Goal: Task Accomplishment & Management: Use online tool/utility

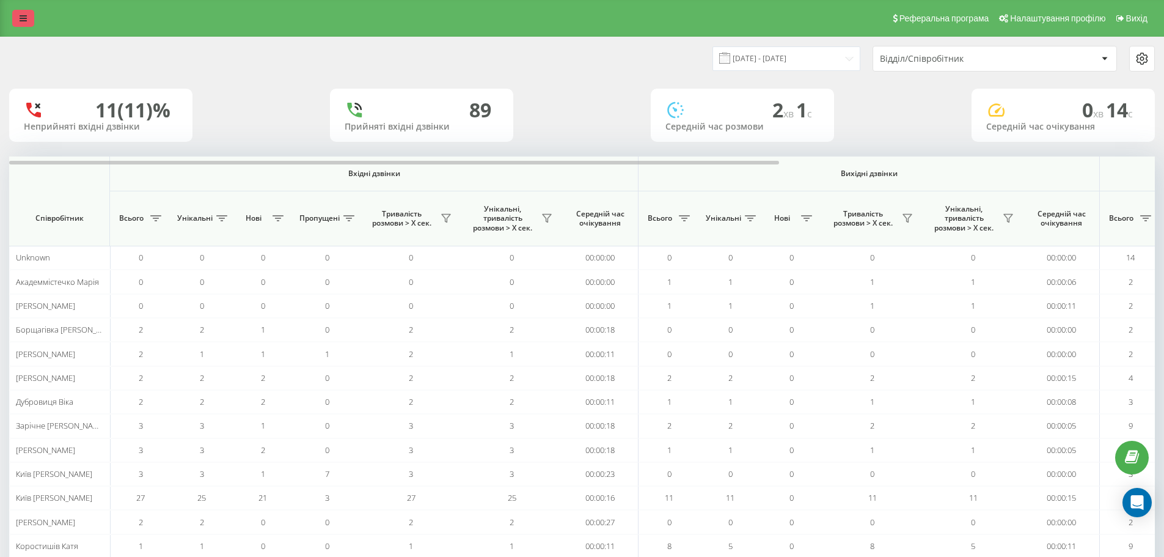
click at [16, 19] on link at bounding box center [23, 18] width 22 height 17
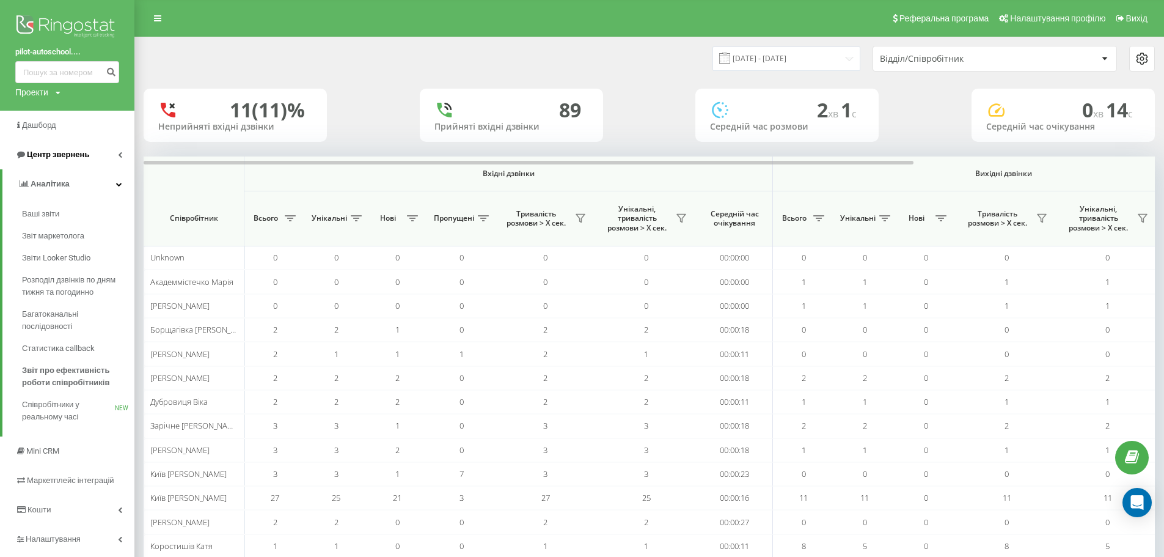
click at [81, 161] on link "Центр звернень" at bounding box center [67, 154] width 134 height 29
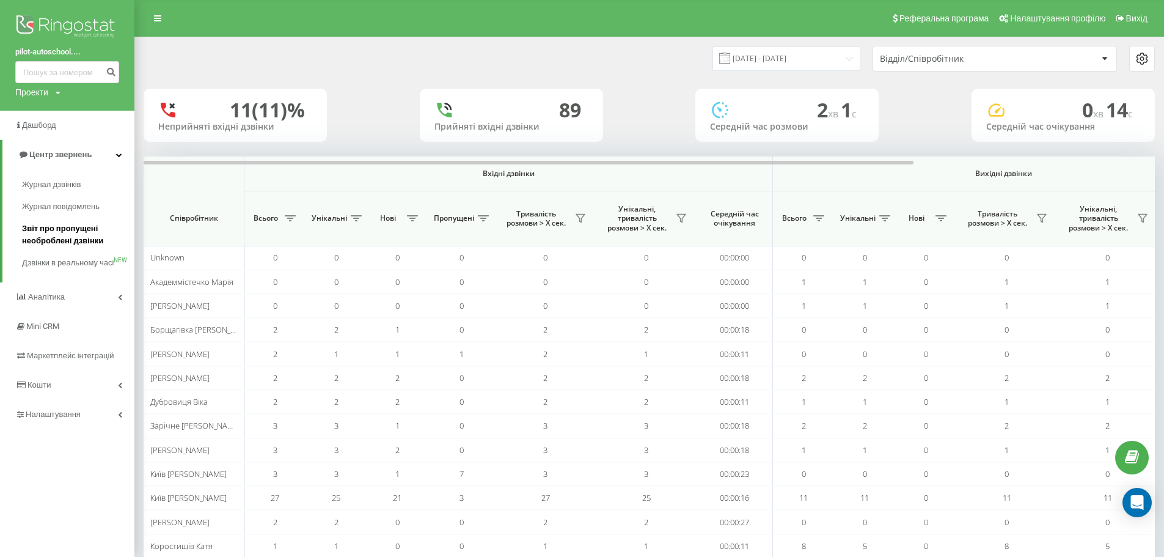
click at [85, 233] on span "Звіт про пропущені необроблені дзвінки" at bounding box center [75, 234] width 106 height 24
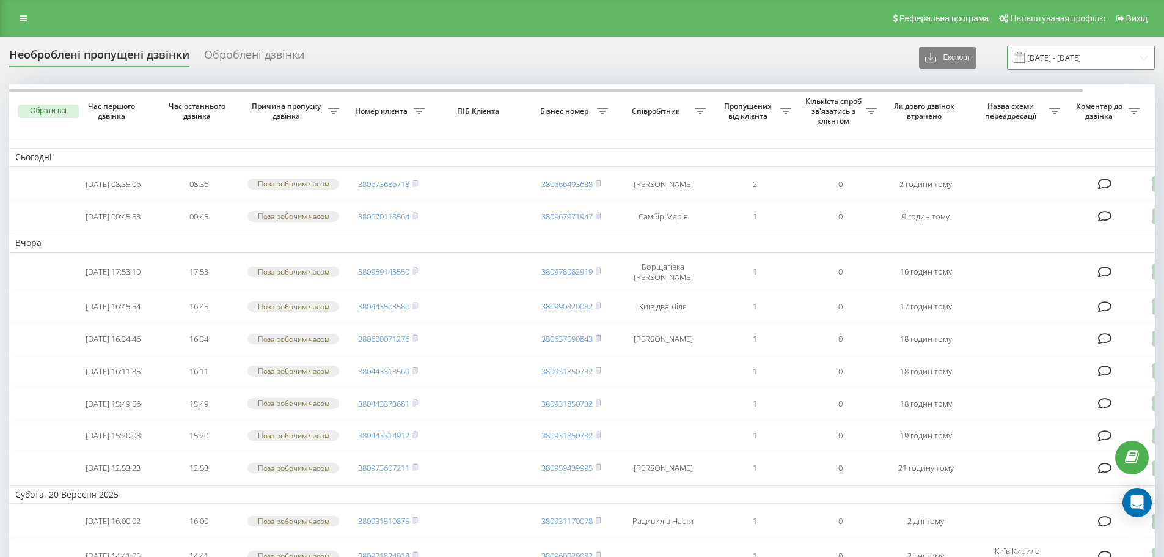
click at [1091, 64] on input "22.08.2025 - 22.09.2025" at bounding box center [1081, 58] width 148 height 24
click at [633, 59] on div "Необроблені пропущені дзвінки Оброблені дзвінки Експорт .csv .xlsx 22.08.2025 -…" at bounding box center [582, 58] width 1146 height 24
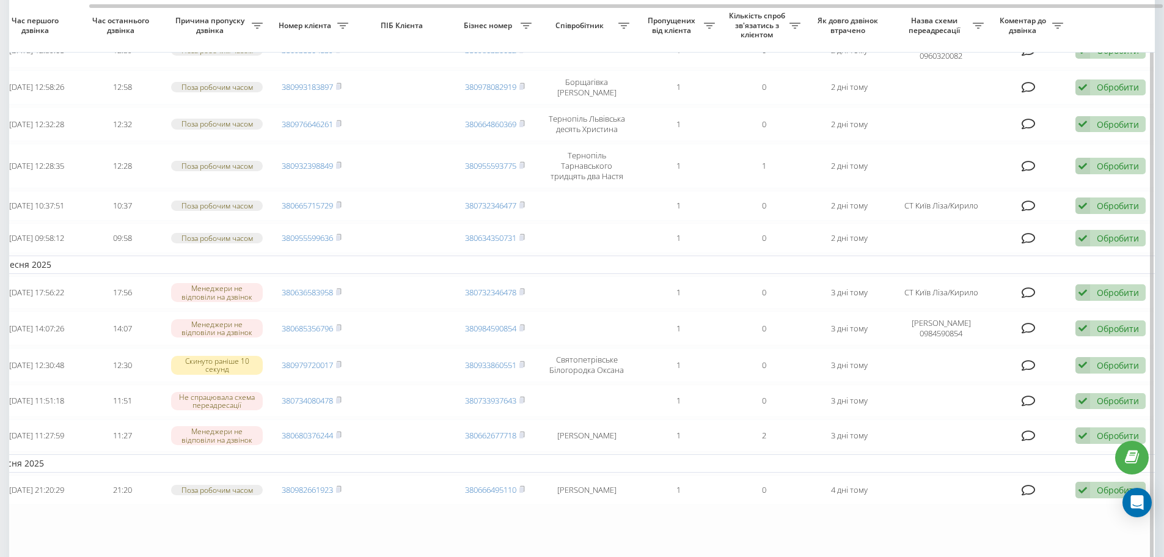
scroll to position [608, 0]
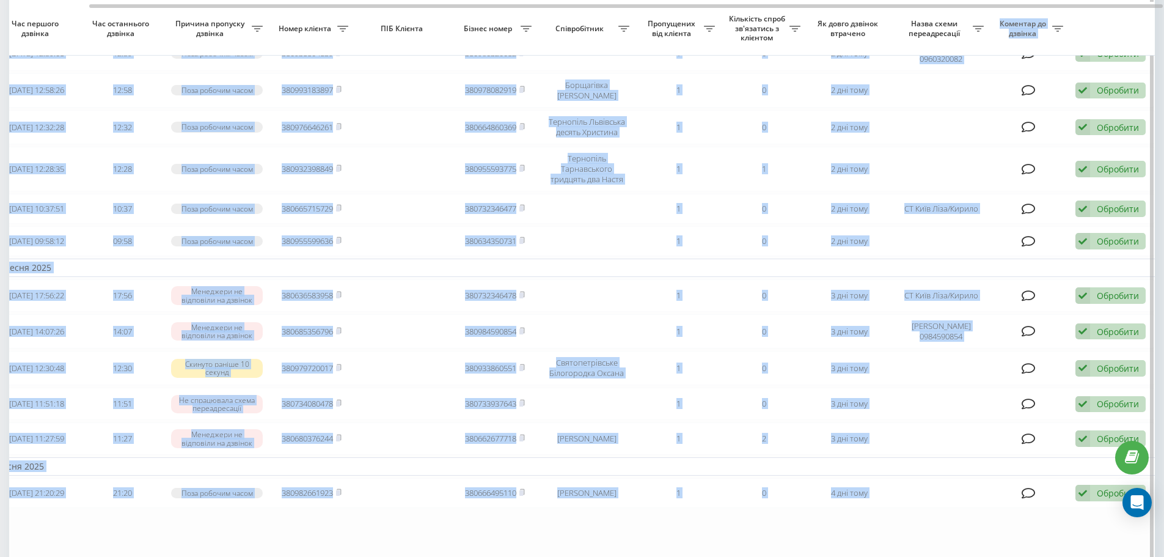
drag, startPoint x: 718, startPoint y: 4, endPoint x: 973, endPoint y: 36, distance: 256.8
click at [974, 33] on div "Обрати всі Час першого дзвінка Час останнього дзвінка Причина пропуску дзвінка …" at bounding box center [582, 35] width 1146 height 1119
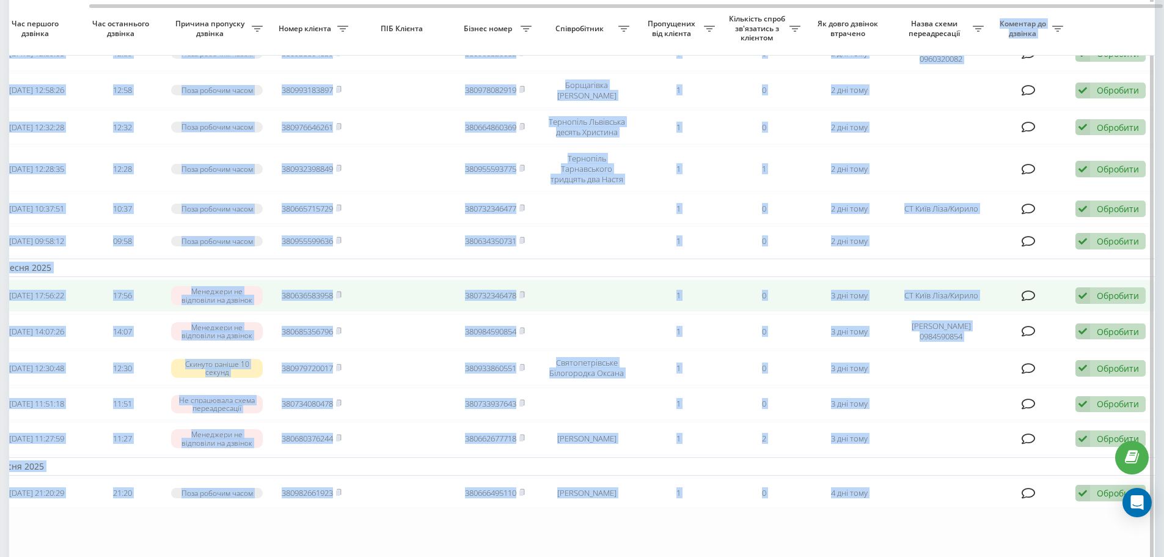
click at [1120, 301] on div "Обробити" at bounding box center [1118, 296] width 42 height 12
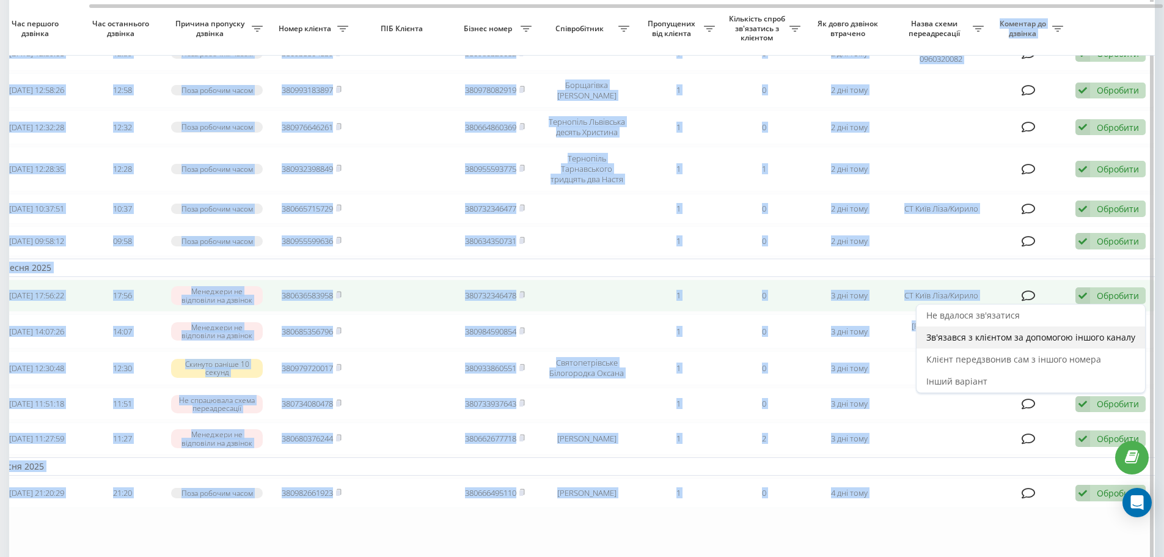
click at [1006, 343] on span "Зв'язався з клієнтом за допомогою іншого каналу" at bounding box center [1030, 337] width 209 height 12
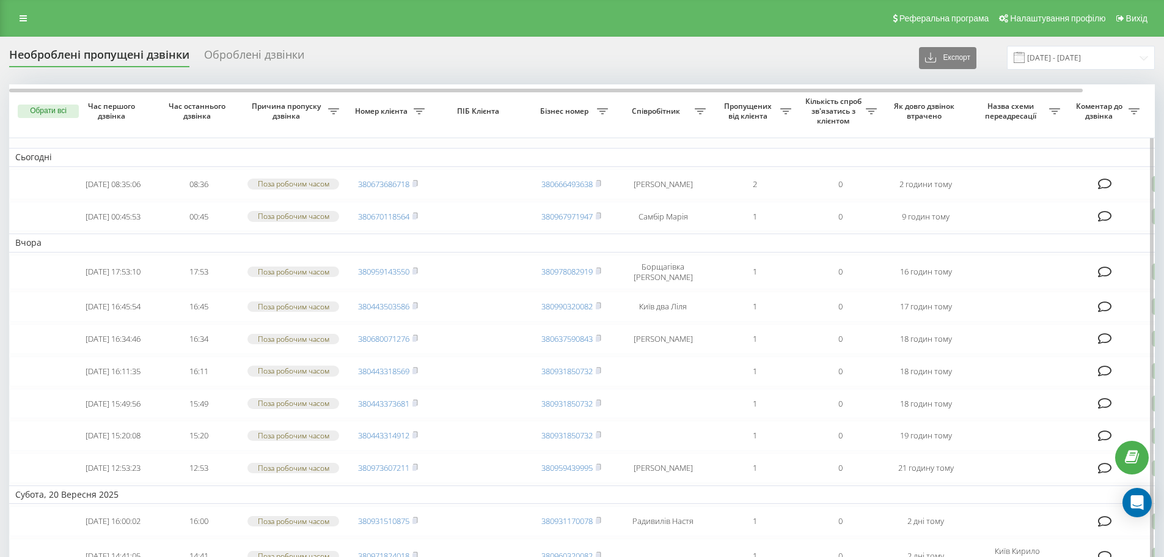
scroll to position [0, 76]
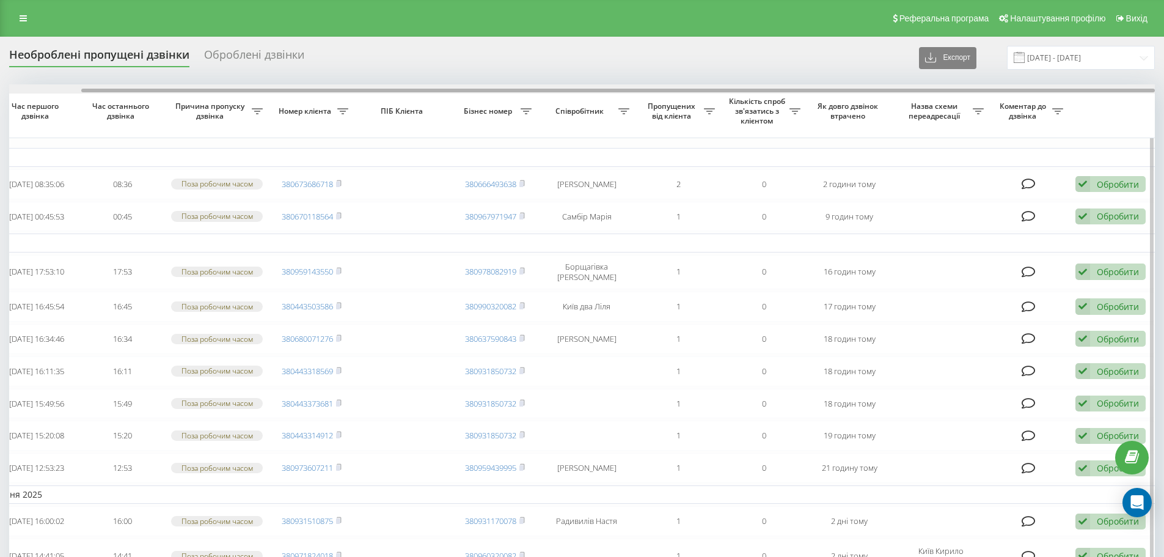
drag, startPoint x: 783, startPoint y: 89, endPoint x: 1099, endPoint y: 116, distance: 317.7
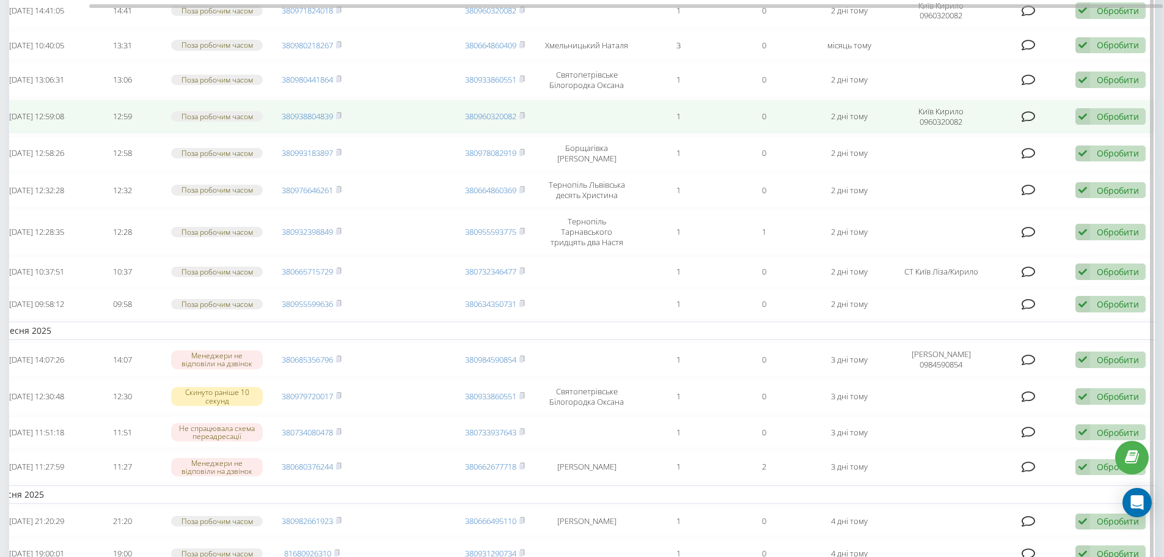
scroll to position [550, 0]
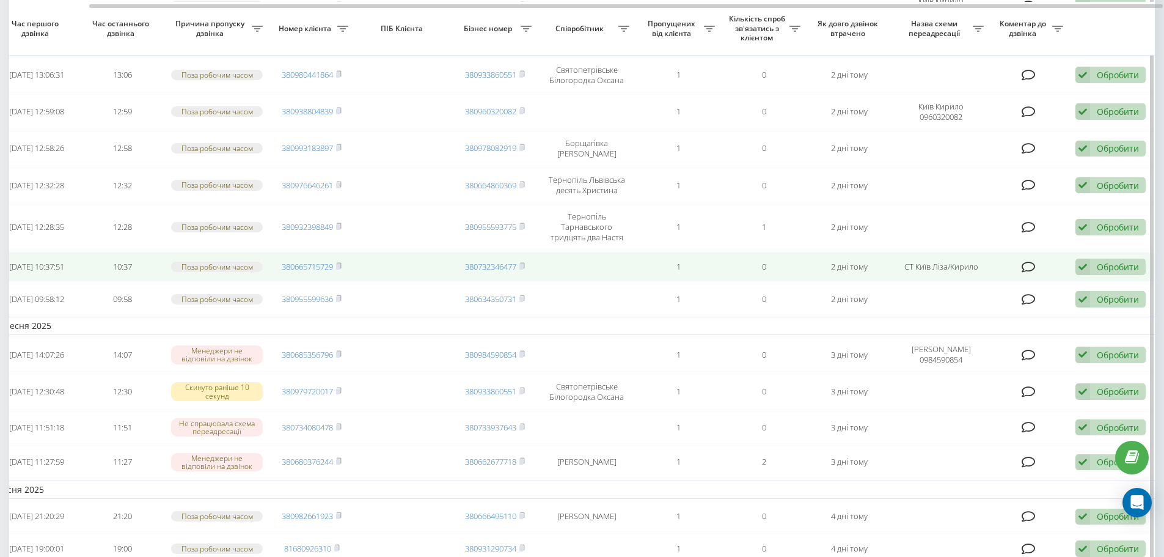
click at [1124, 275] on div "Обробити Не вдалося зв'язатися Зв'язався з клієнтом за допомогою іншого каналу …" at bounding box center [1110, 266] width 70 height 16
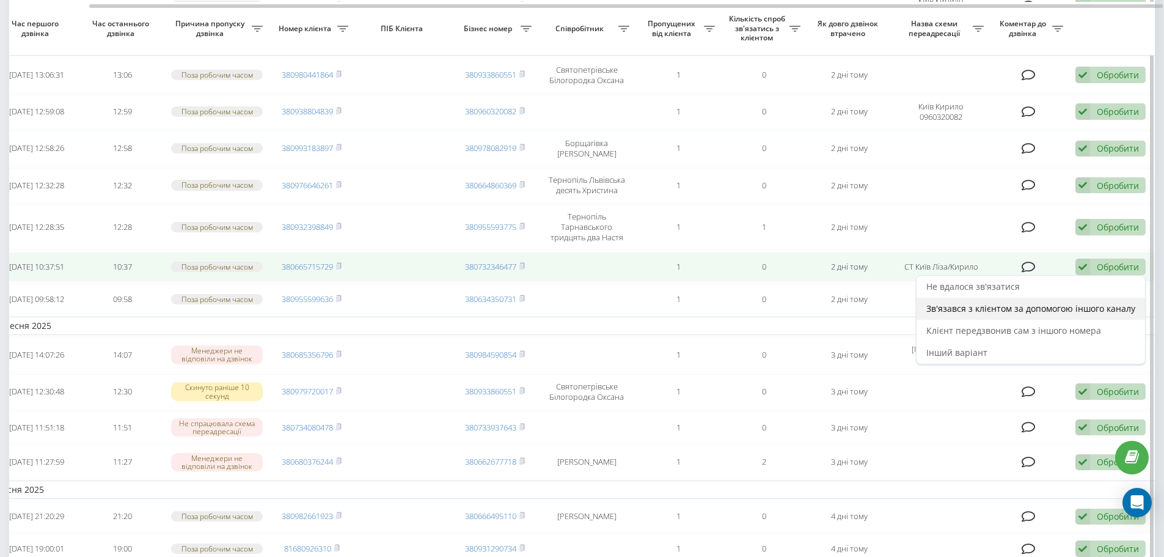
click at [1052, 314] on span "Зв'язався з клієнтом за допомогою іншого каналу" at bounding box center [1030, 308] width 209 height 12
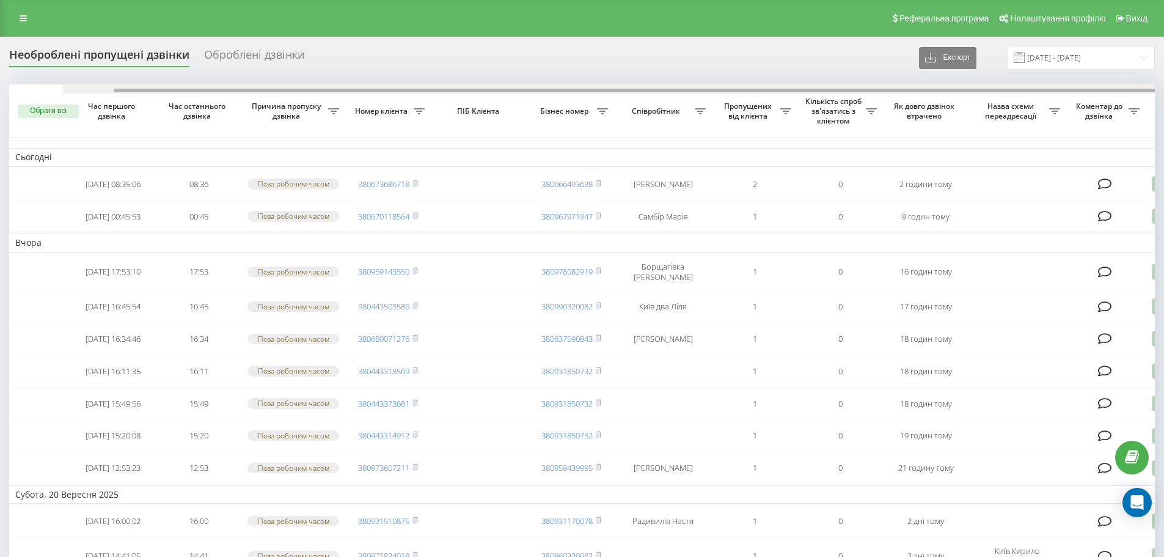
scroll to position [0, 76]
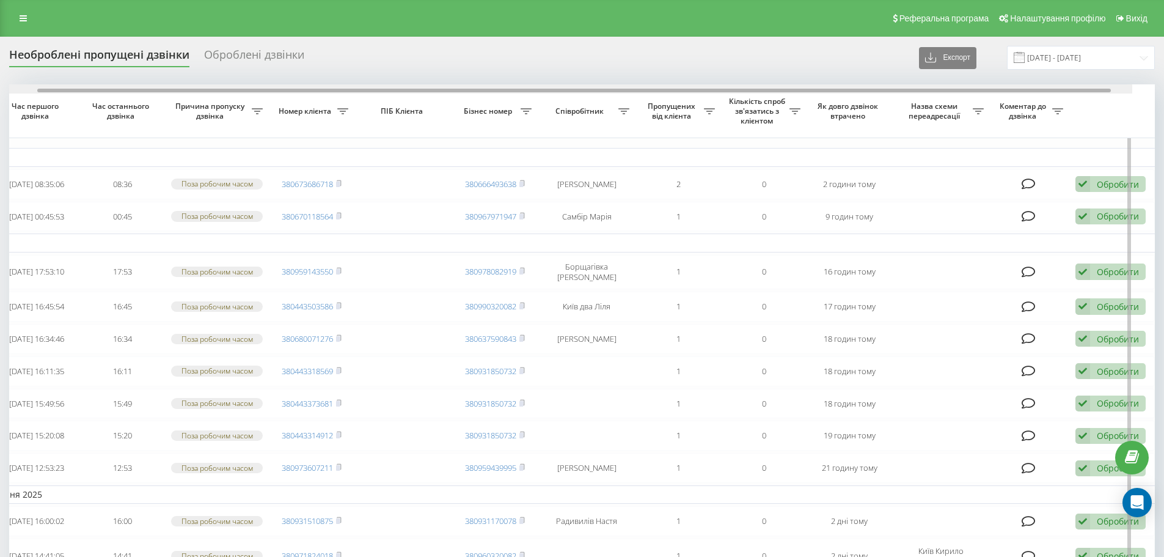
drag, startPoint x: 712, startPoint y: 89, endPoint x: 1001, endPoint y: 121, distance: 290.2
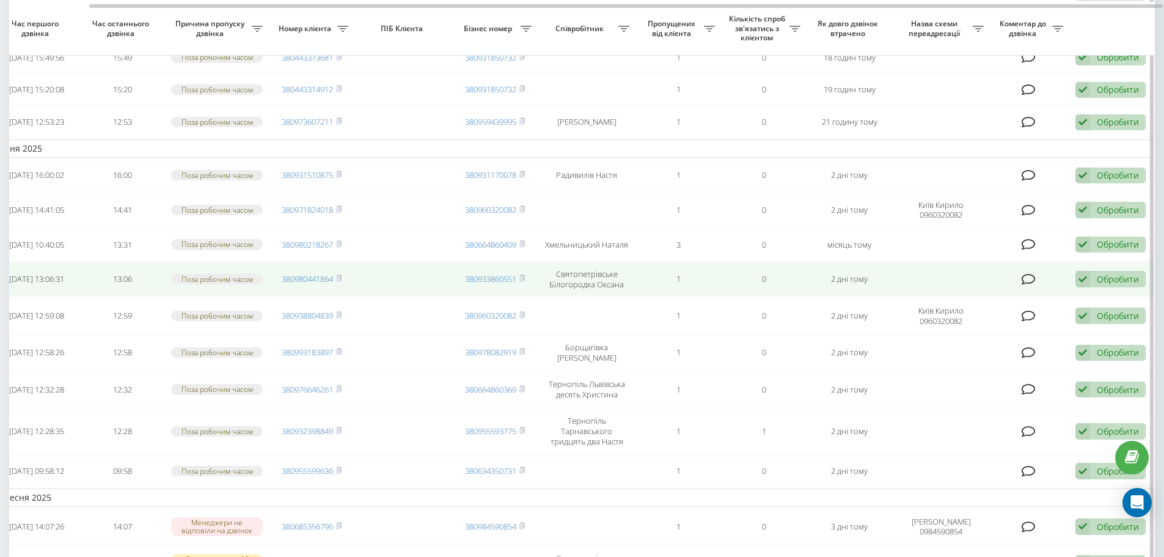
scroll to position [428, 0]
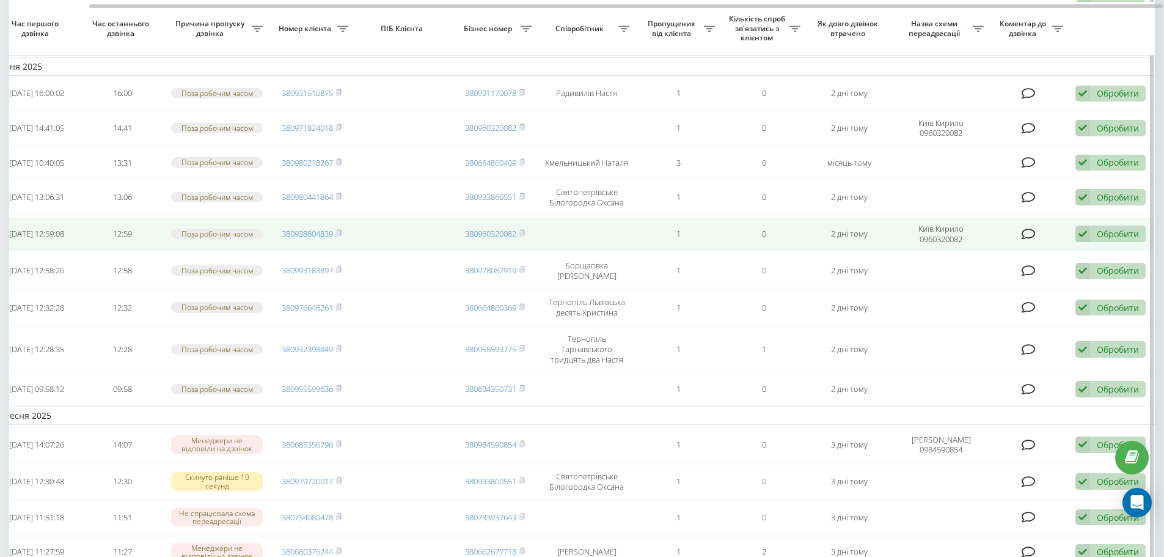
click at [1114, 239] on div "Обробити" at bounding box center [1118, 234] width 42 height 12
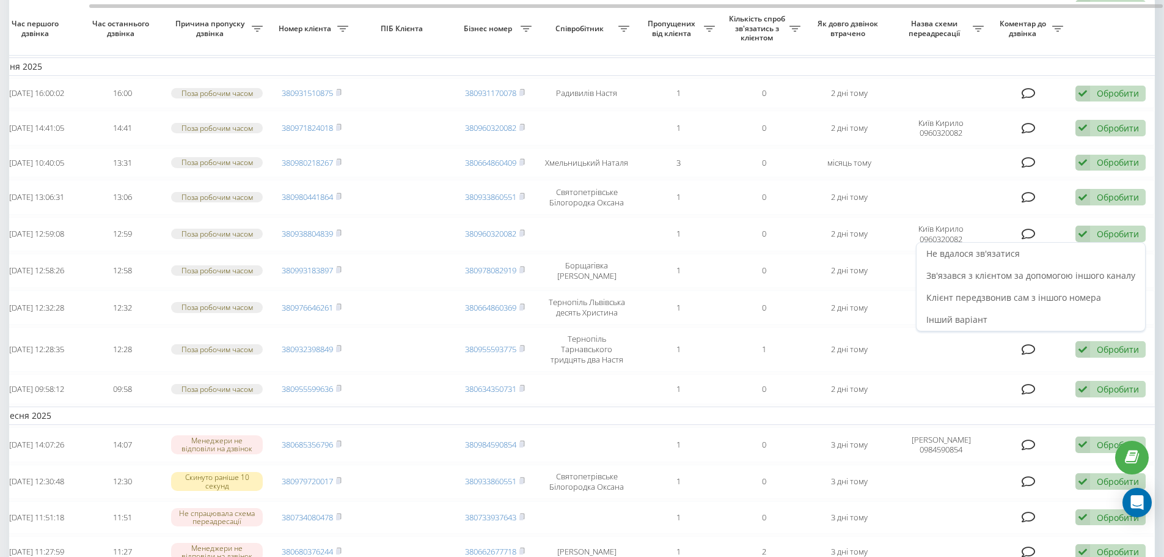
click at [1080, 281] on span "Зв'язався з клієнтом за допомогою іншого каналу" at bounding box center [1030, 275] width 209 height 12
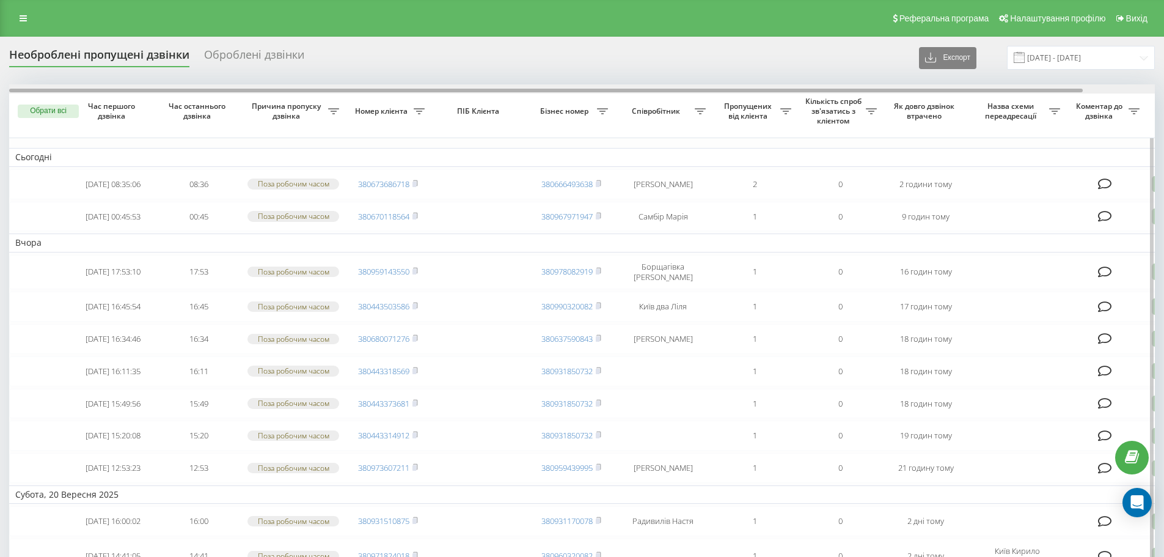
scroll to position [0, 76]
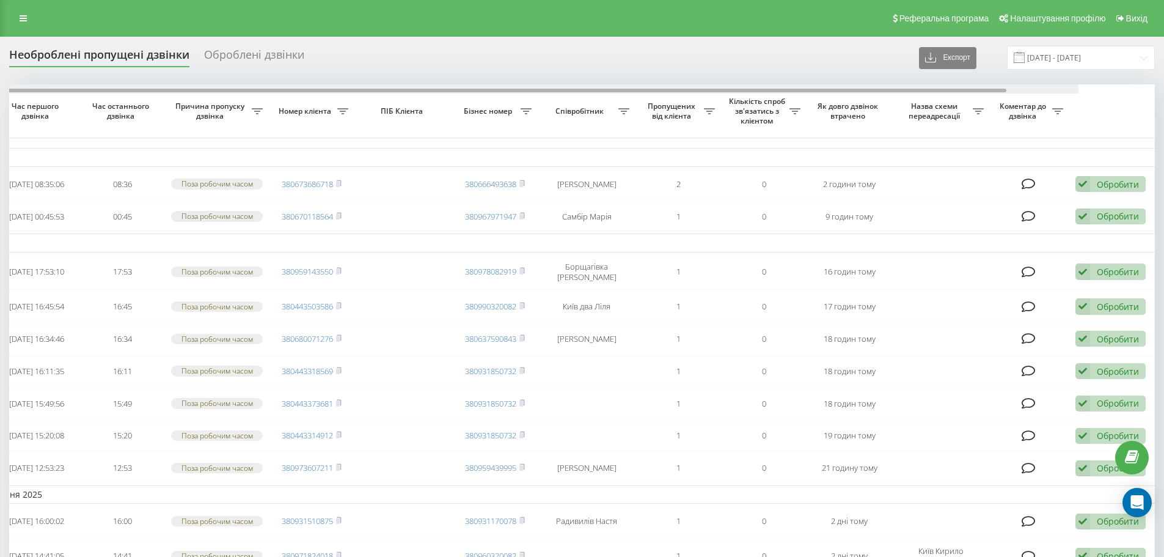
drag, startPoint x: 886, startPoint y: 90, endPoint x: 1172, endPoint y: 126, distance: 288.7
click at [1163, 125] on html "pilot-autoschool.... Проекти pilot-autoschool.com.ua Дашборд Центр звернень Жур…" at bounding box center [582, 278] width 1164 height 557
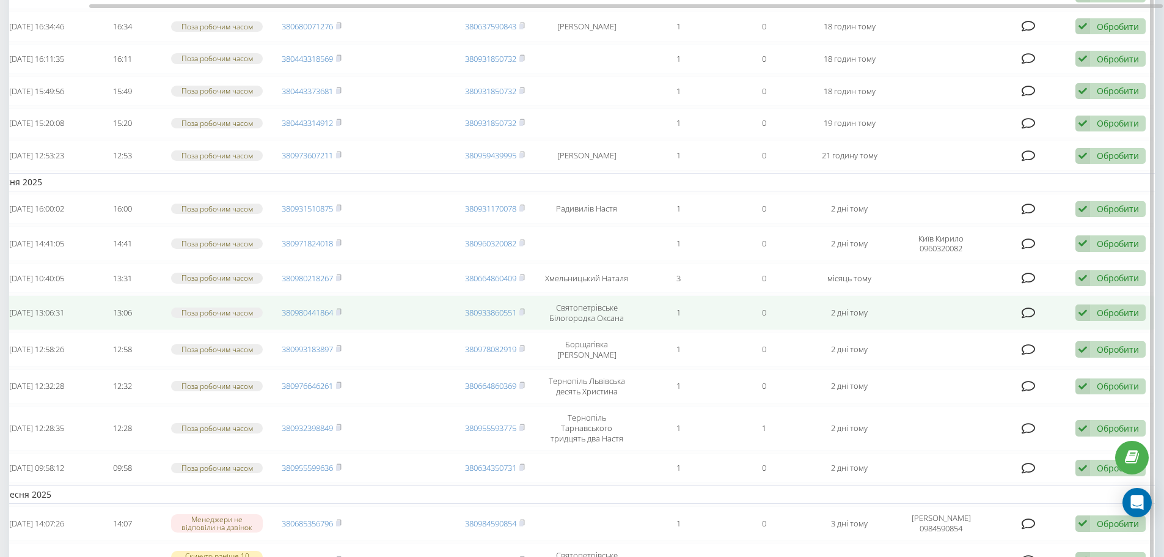
scroll to position [367, 0]
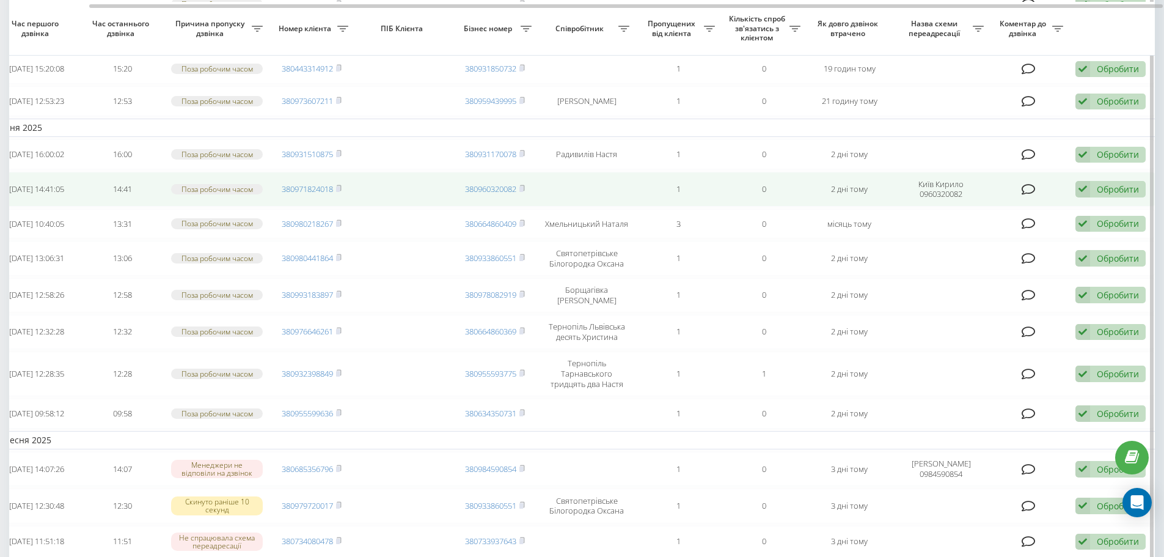
click at [1122, 195] on div "Обробити" at bounding box center [1118, 189] width 42 height 12
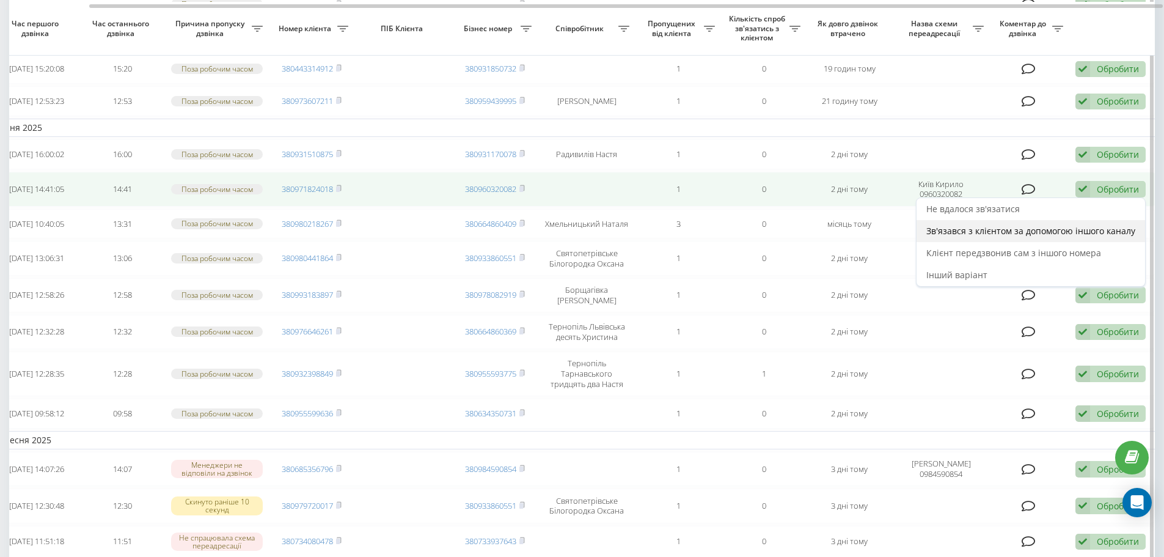
click at [1086, 236] on span "Зв'язався з клієнтом за допомогою іншого каналу" at bounding box center [1030, 231] width 209 height 12
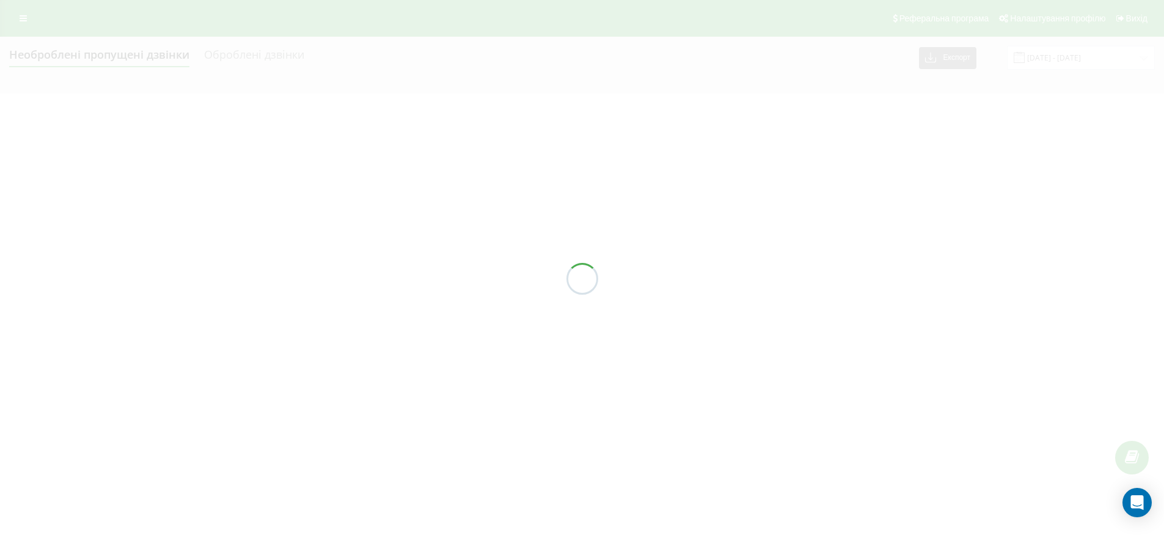
scroll to position [0, 0]
